Goal: Ask a question

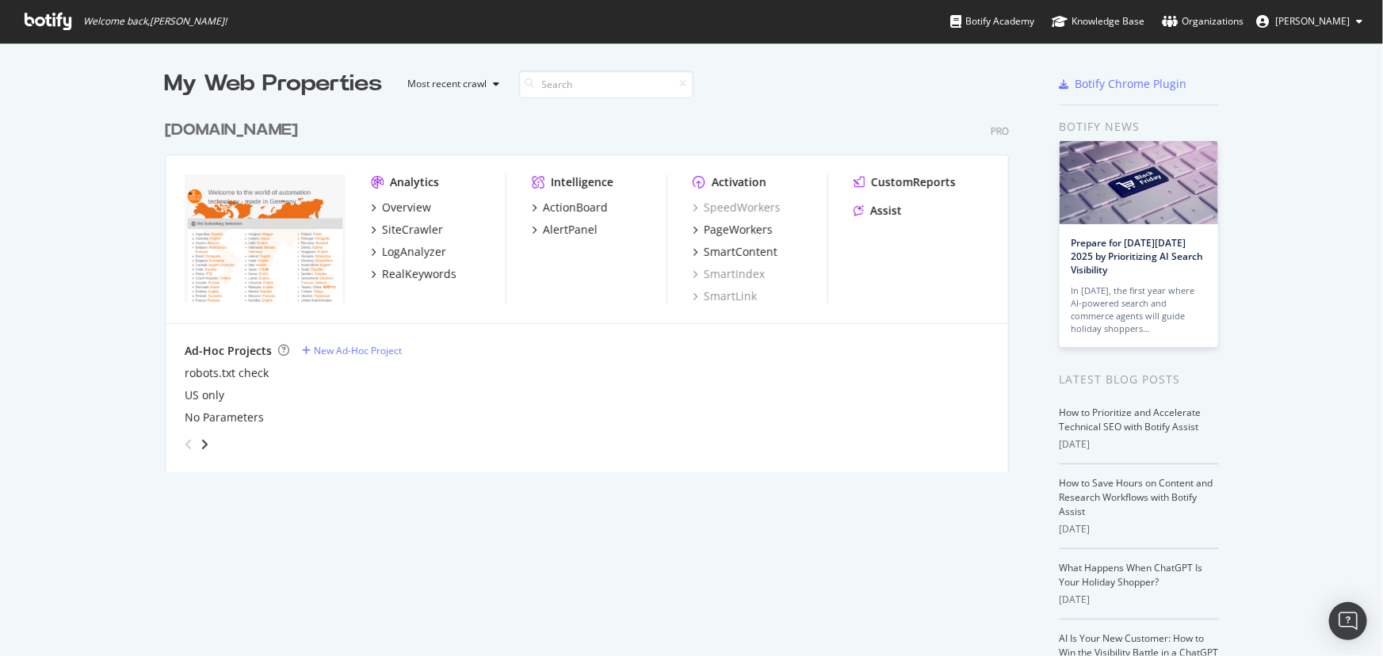
scroll to position [645, 1361]
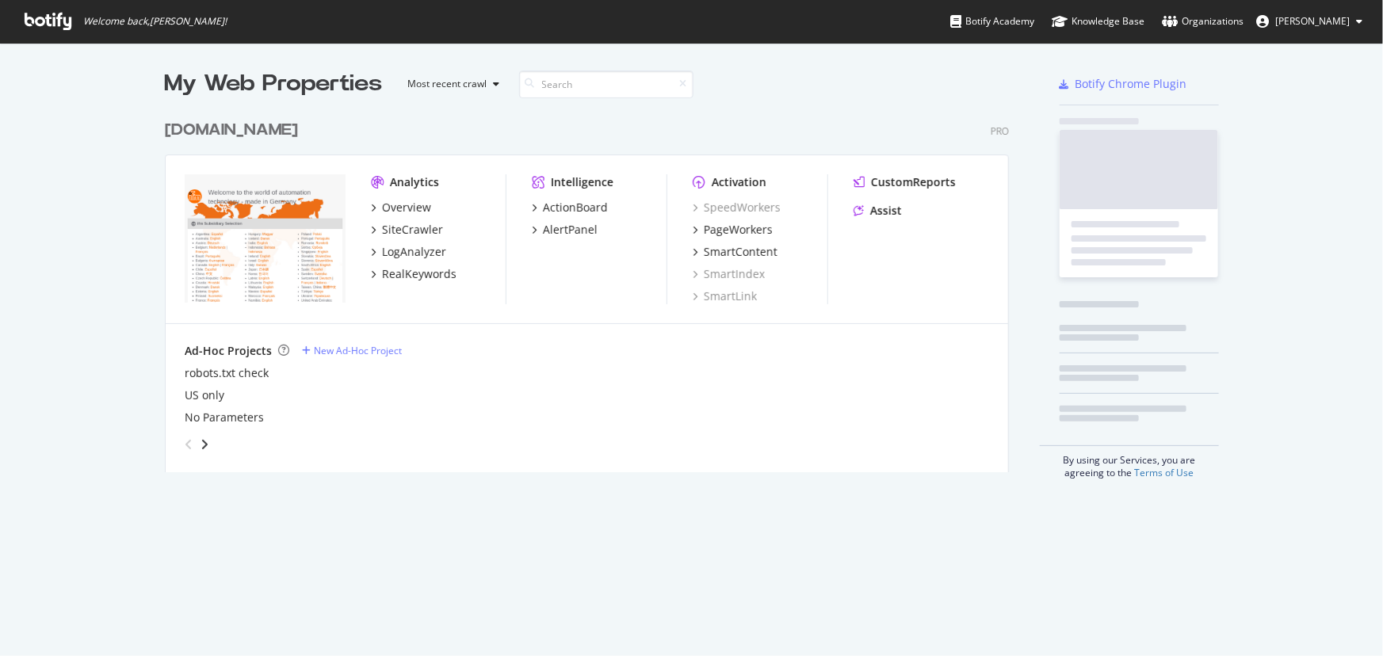
scroll to position [645, 1361]
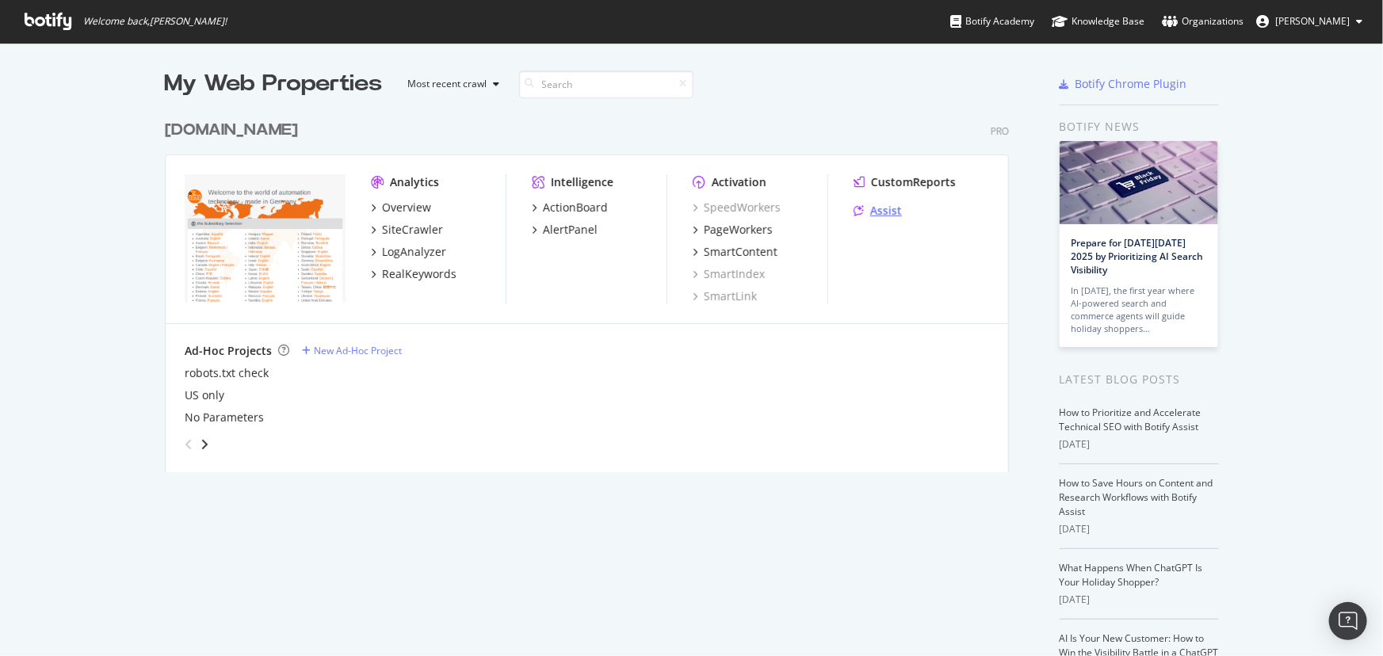
click at [881, 206] on div "Assist" at bounding box center [886, 211] width 32 height 16
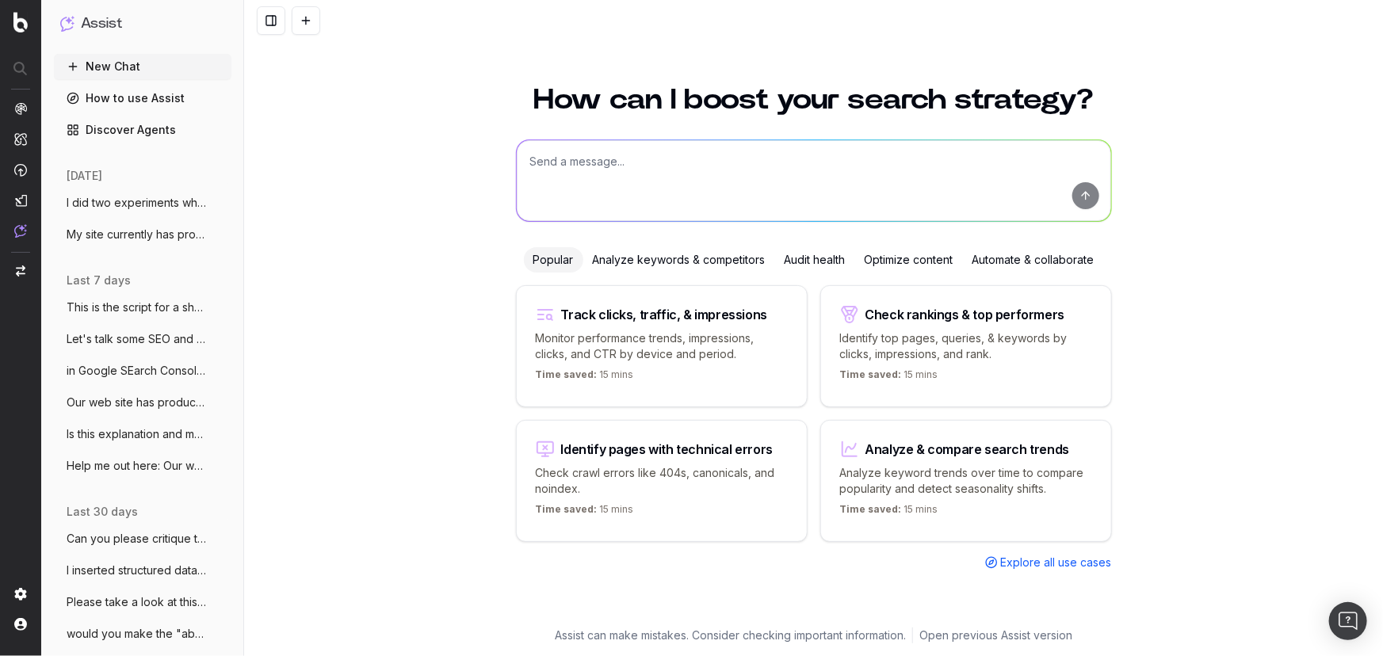
click at [708, 172] on textarea at bounding box center [814, 180] width 594 height 81
click at [760, 164] on textarea at bounding box center [814, 180] width 594 height 81
click at [658, 177] on textarea at bounding box center [814, 180] width 594 height 81
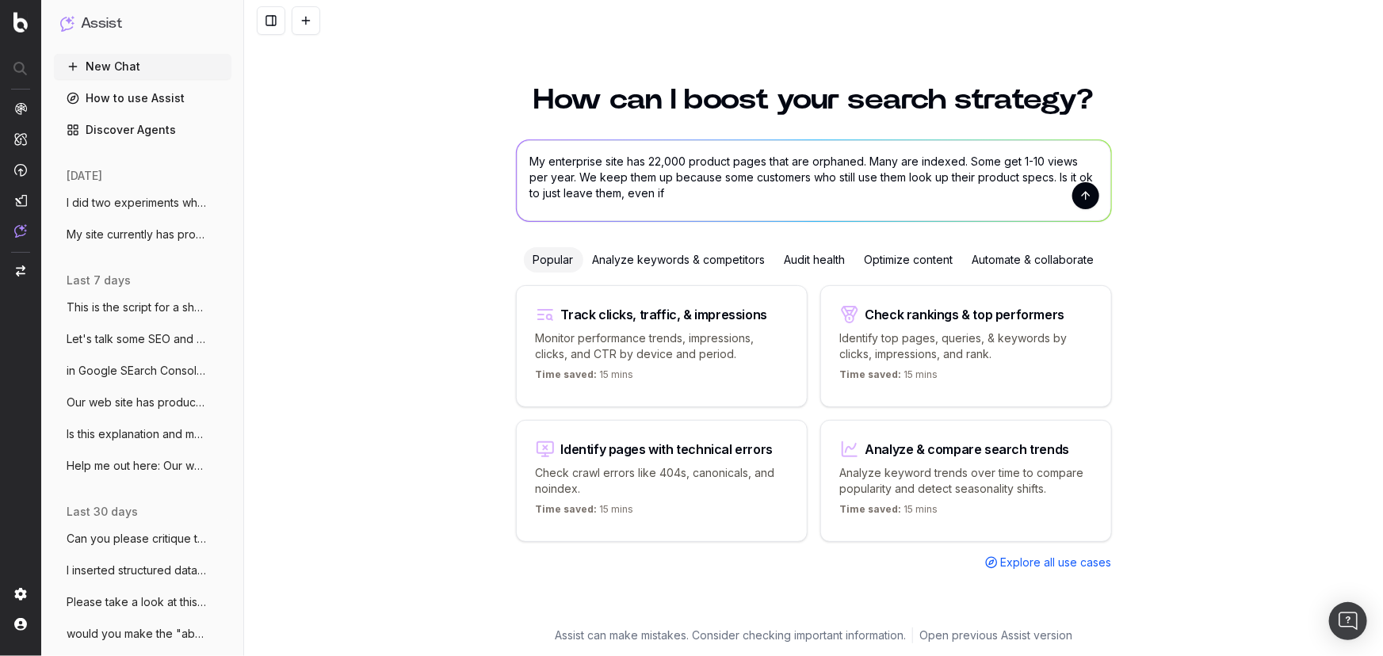
click at [662, 193] on textarea "My enterprise site has 22,000 product pages that are orphaned. Many are indexed…" at bounding box center [814, 180] width 594 height 81
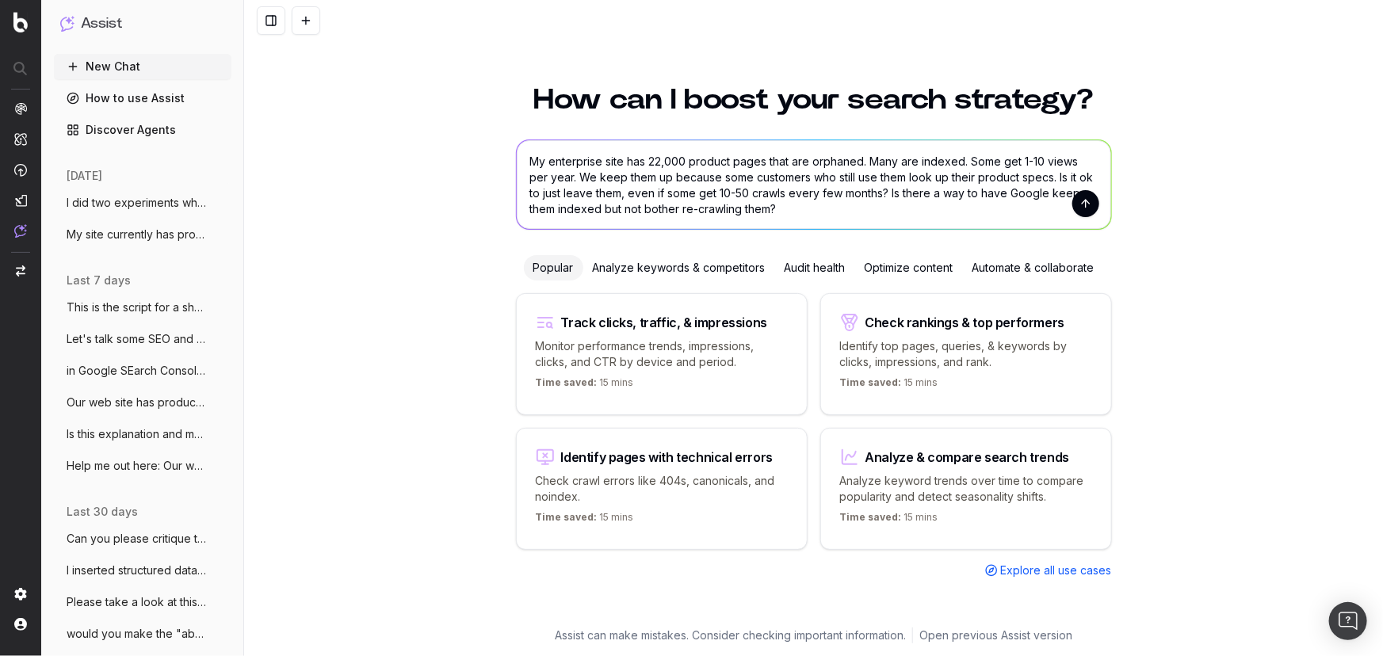
type textarea "My enterprise site has 22,000 product pages that are orphaned. Many are indexed…"
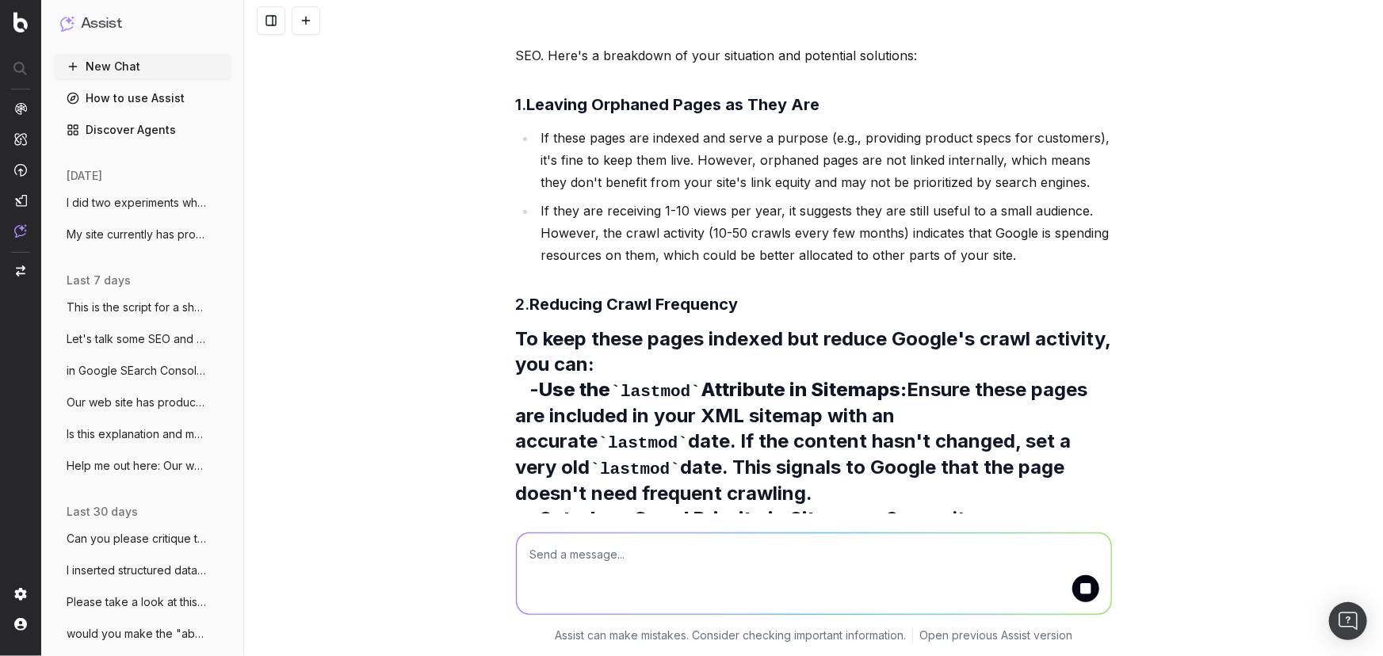
scroll to position [230, 0]
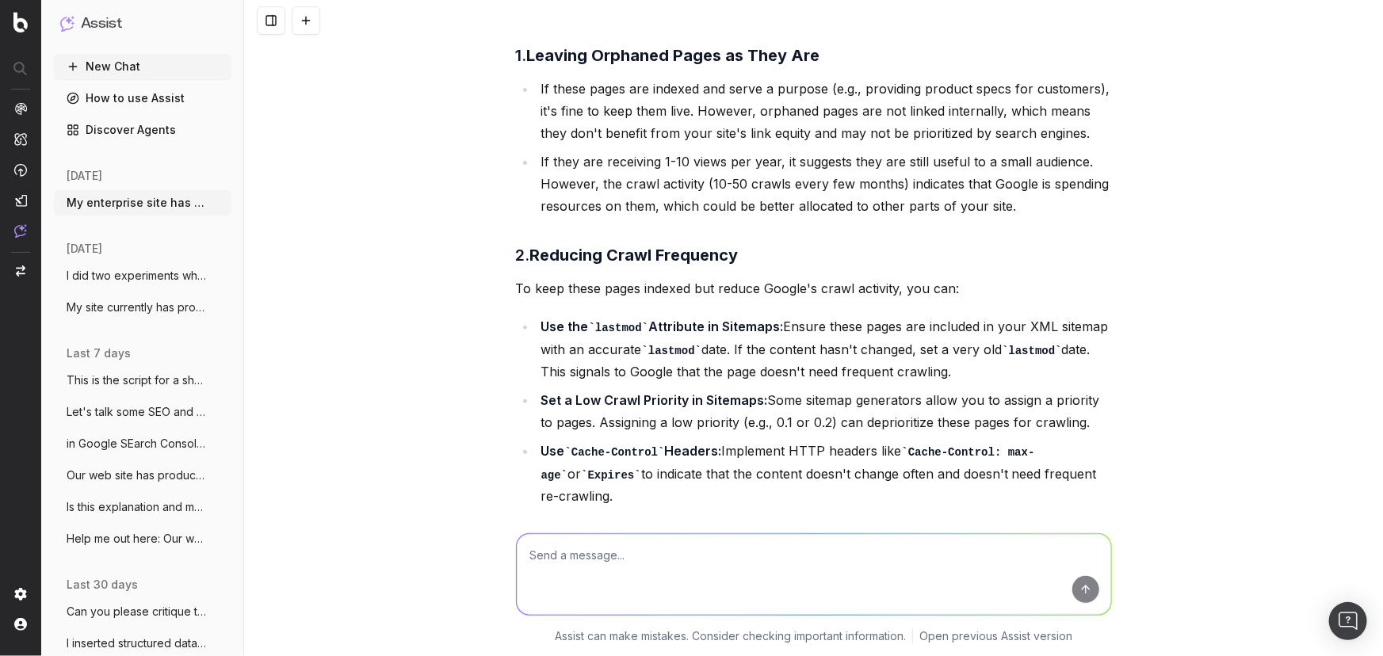
scroll to position [190, 0]
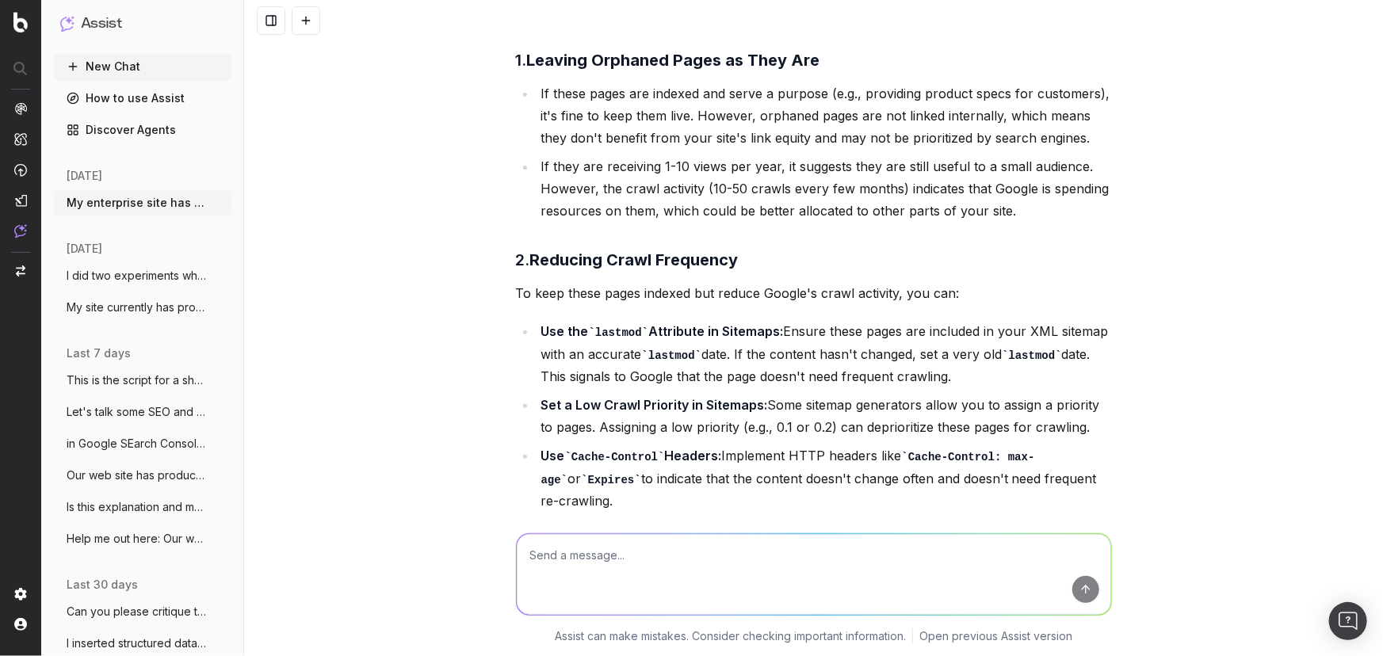
click at [483, 316] on div "My enterprise site has 22,000 product pages that are orphaned. Many are indexed…" at bounding box center [813, 328] width 1139 height 656
click at [704, 562] on textarea at bounding box center [814, 573] width 594 height 81
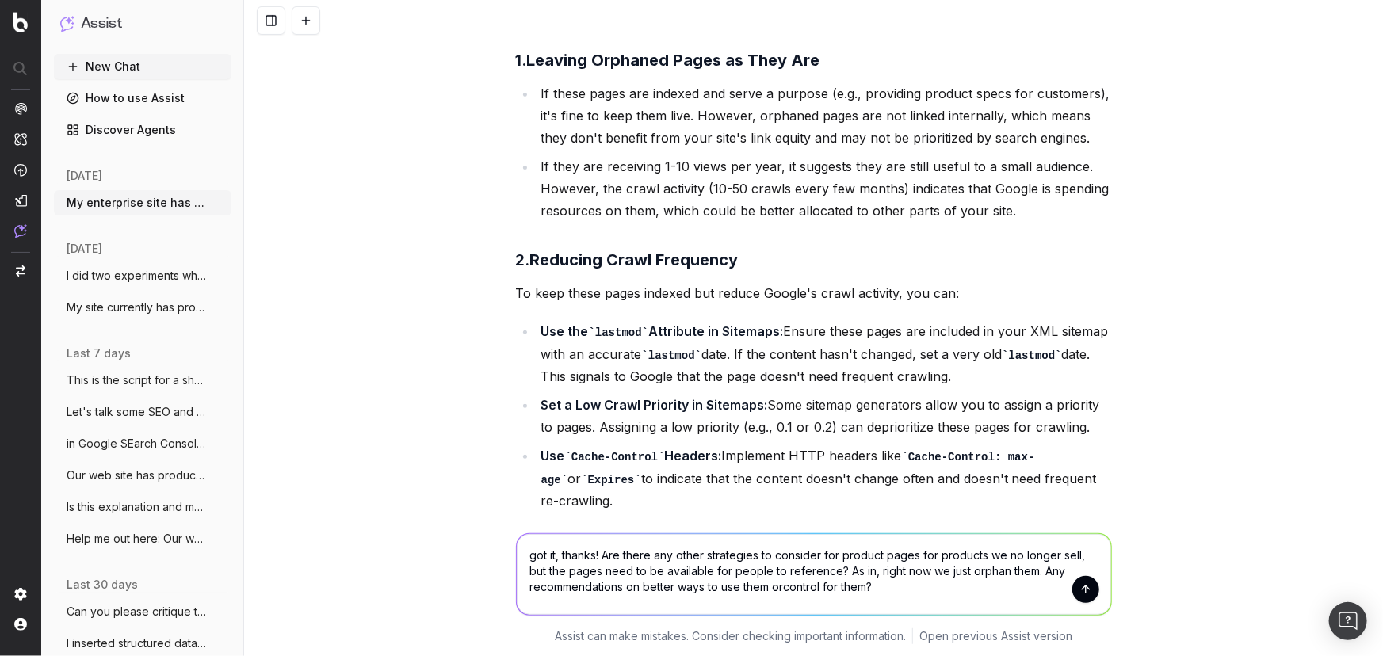
type textarea "got it, thanks! Are there any other strategies to consider for product pages fo…"
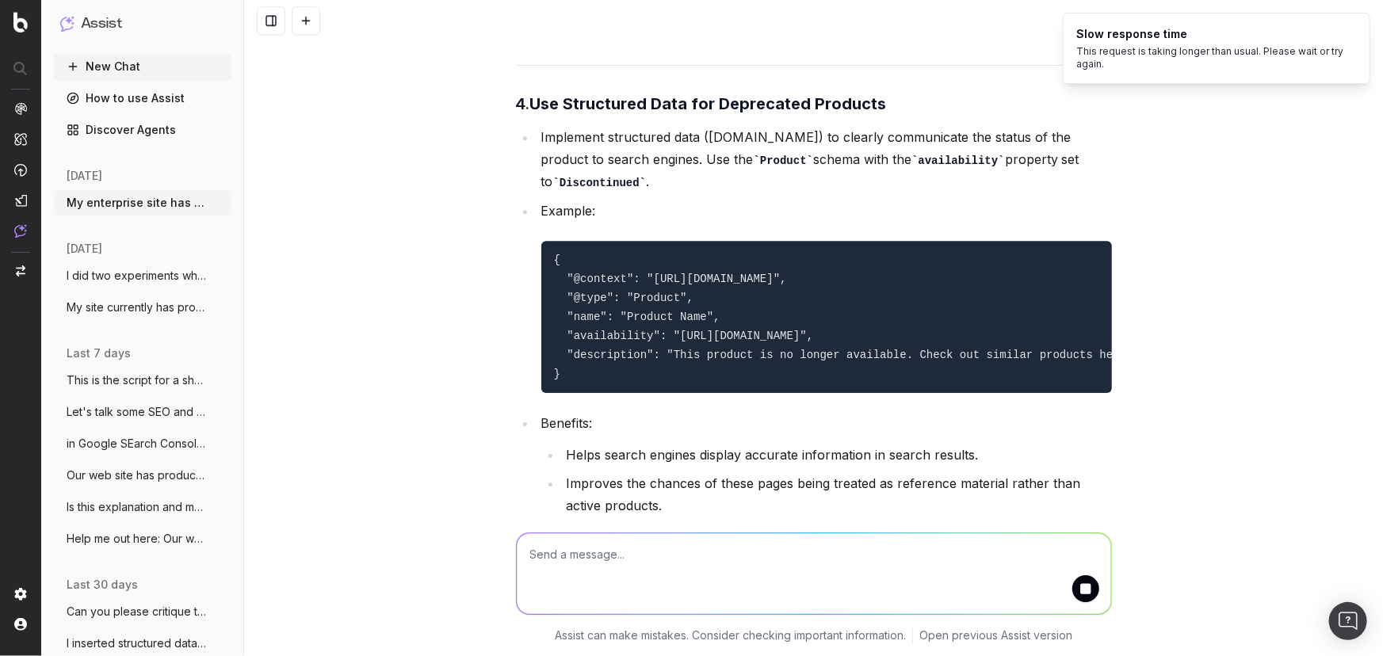
scroll to position [2325, 0]
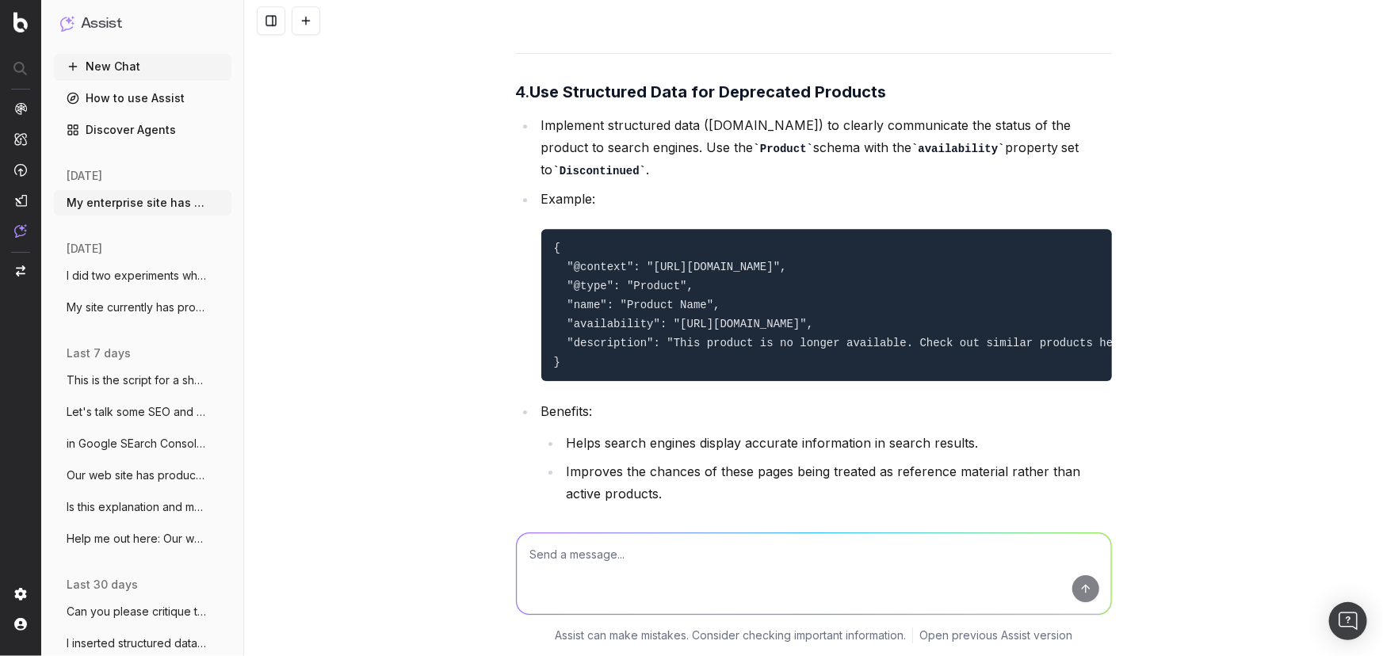
click at [672, 571] on textarea at bounding box center [814, 573] width 594 height 81
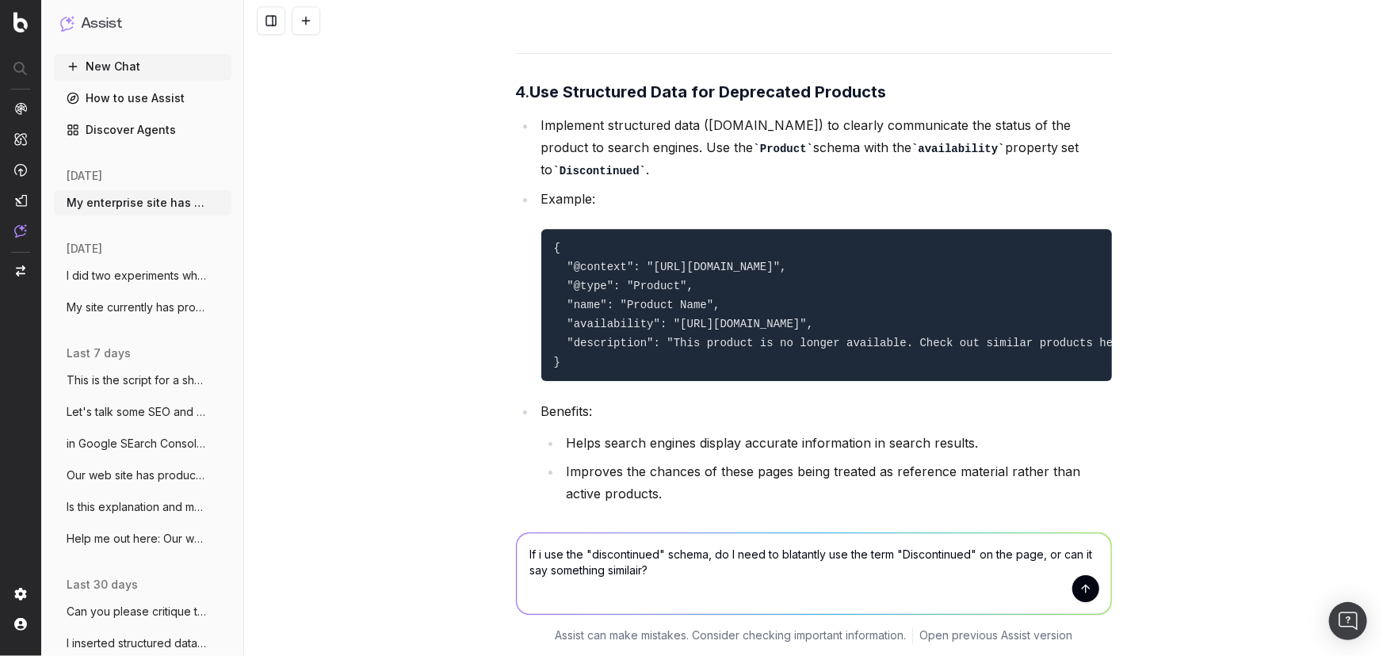
type textarea "If i use the "discontinued" schema, do I need to blatantly use the term "Discon…"
